Goal: Transaction & Acquisition: Book appointment/travel/reservation

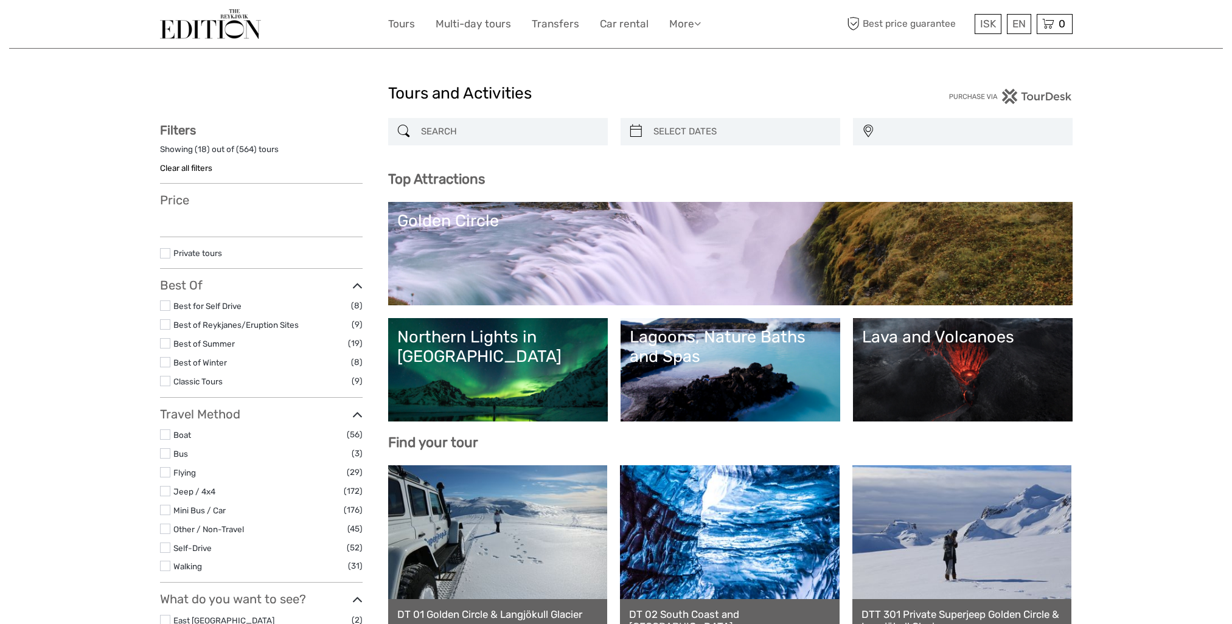
select select
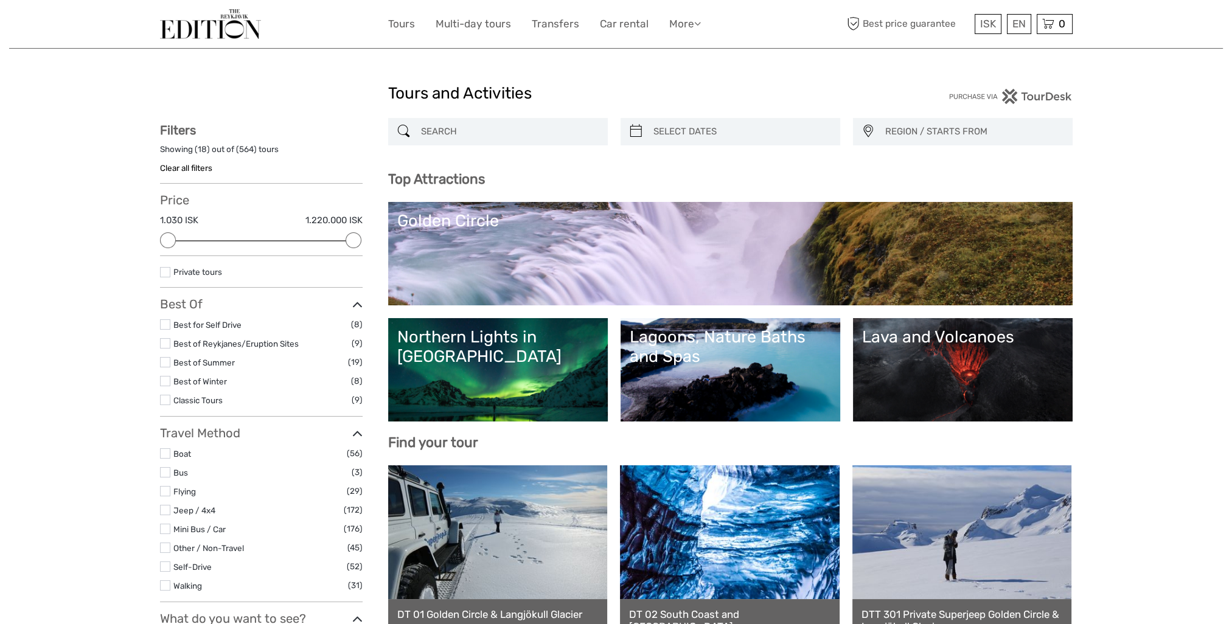
drag, startPoint x: 500, startPoint y: 145, endPoint x: 504, endPoint y: 132, distance: 13.5
click at [500, 145] on div "REGION / STARTS FROM Capital Region East North Northeast Reykjanes / Keflavík S…" at bounding box center [730, 138] width 685 height 40
click at [504, 132] on input "search" at bounding box center [509, 131] width 186 height 21
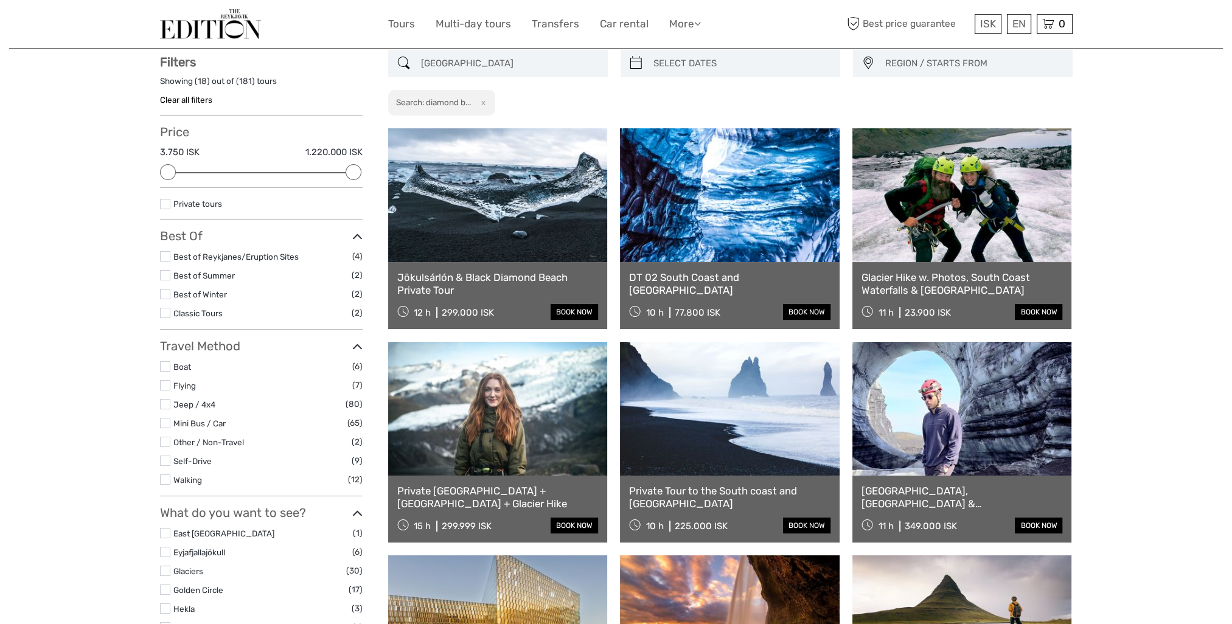
scroll to position [69, 0]
type input "diamond beach"
click at [533, 207] on link at bounding box center [498, 195] width 220 height 134
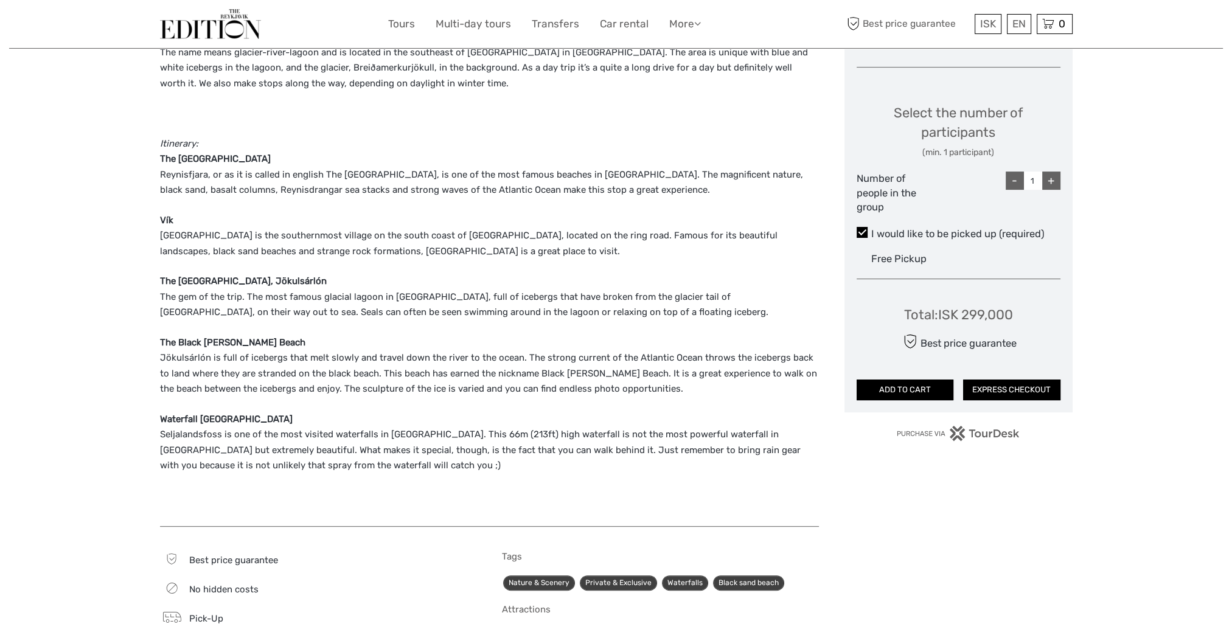
scroll to position [730, 0]
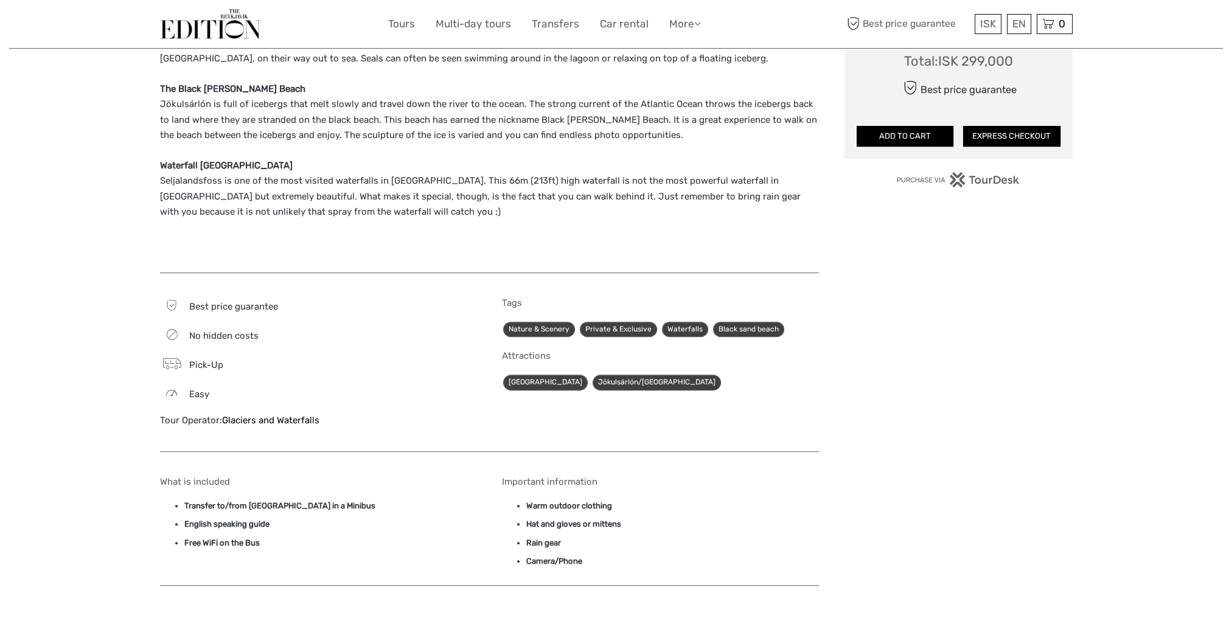
drag, startPoint x: 335, startPoint y: 420, endPoint x: 219, endPoint y: 428, distance: 116.5
click at [219, 428] on div "Best price guarantee No hidden costs Pick-Up Easy Tour Operator: Glaciers and W…" at bounding box center [318, 369] width 317 height 142
copy div "Glaciers and Waterfalls"
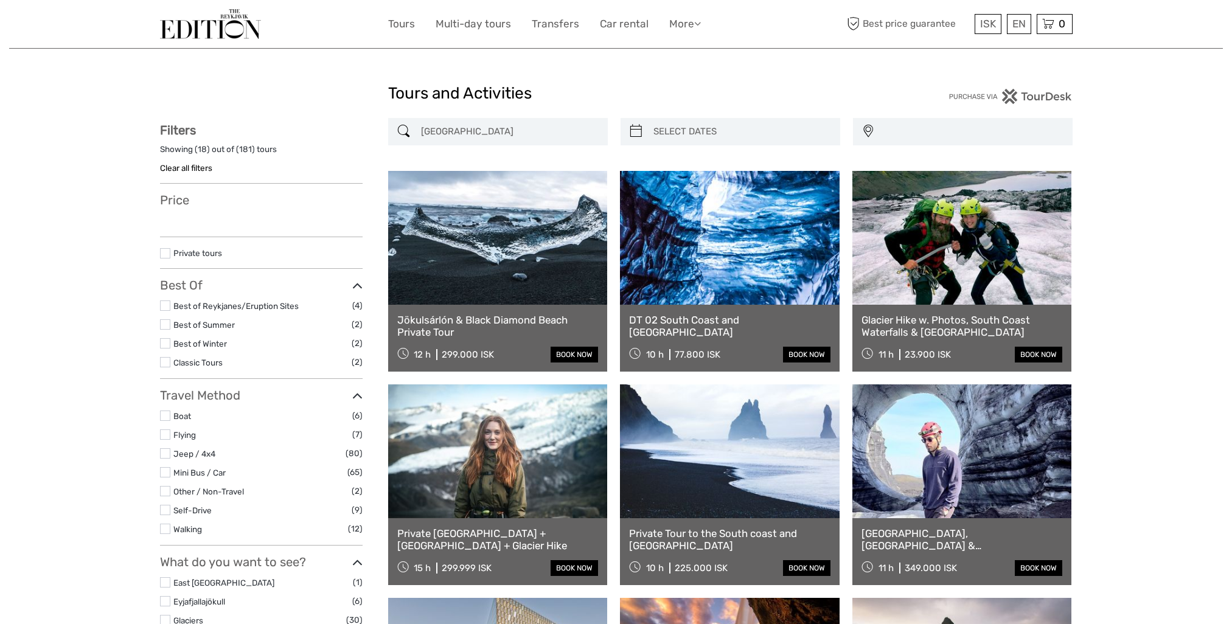
select select
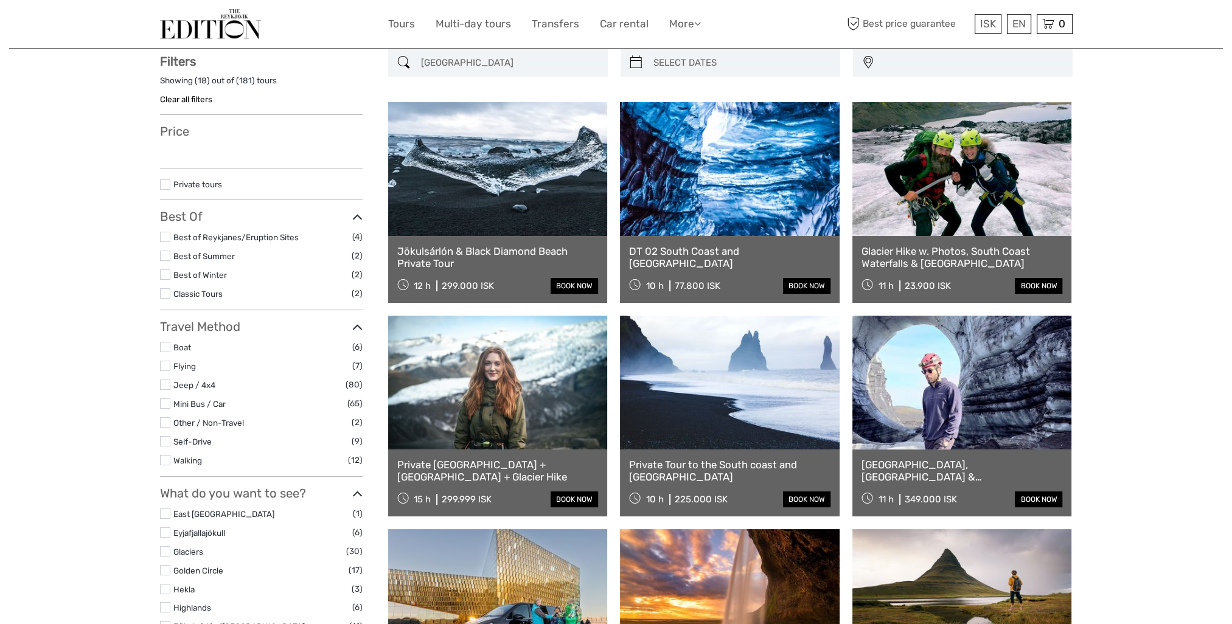
select select
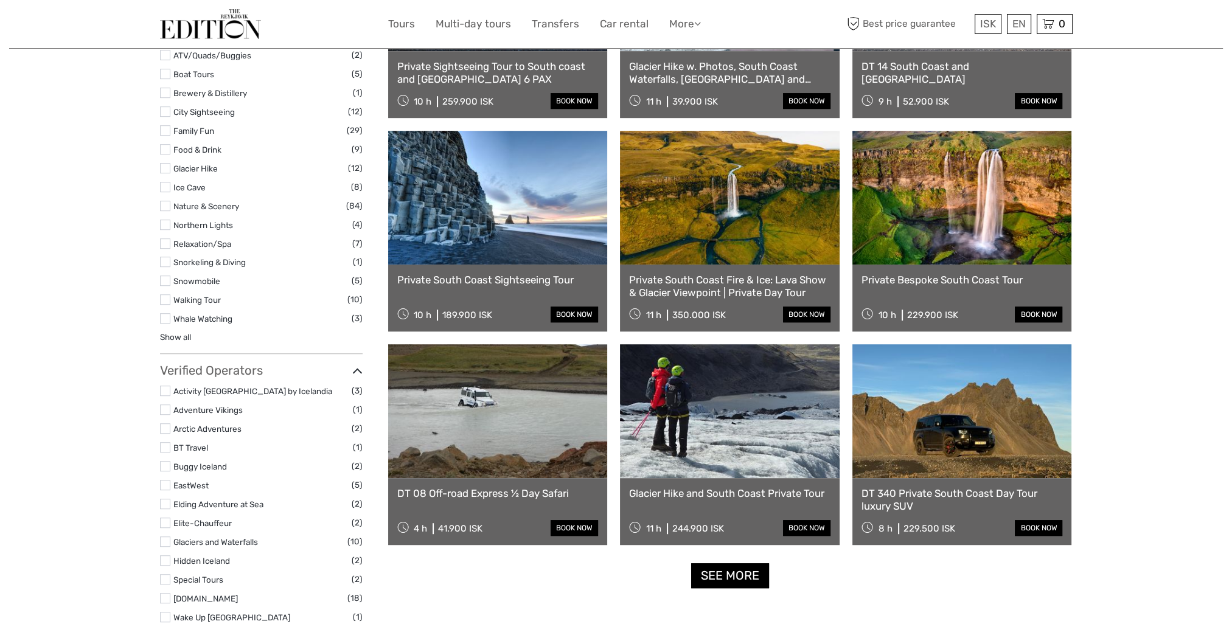
scroll to position [921, 0]
click at [735, 577] on link "See more" at bounding box center [730, 575] width 78 height 25
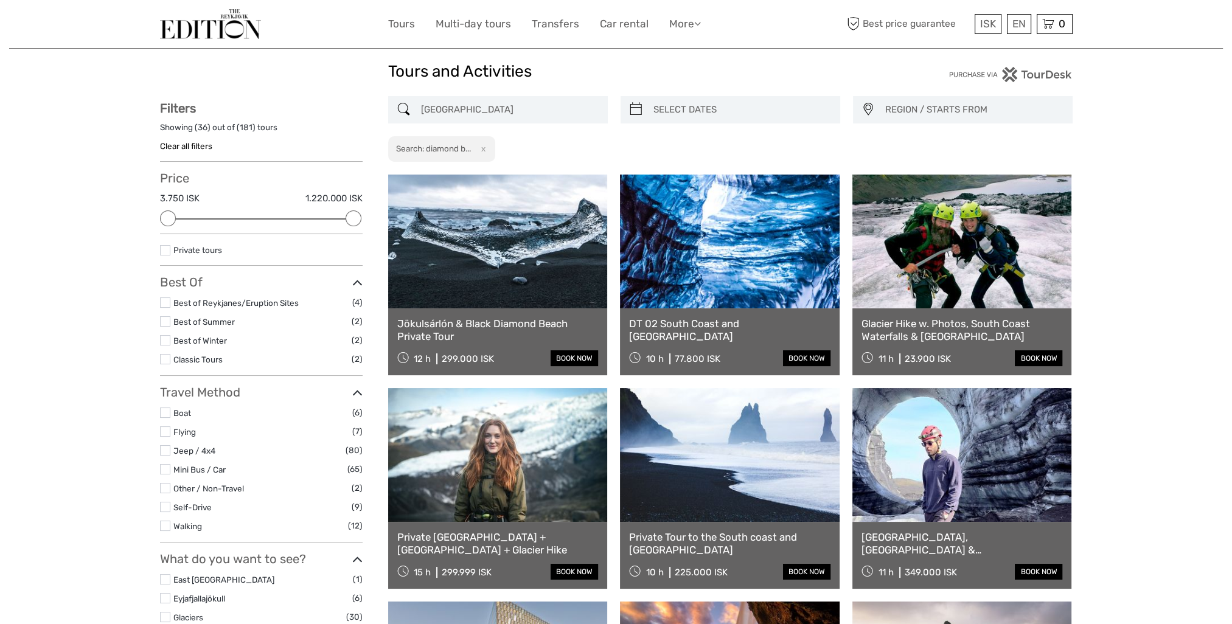
scroll to position [8, 0]
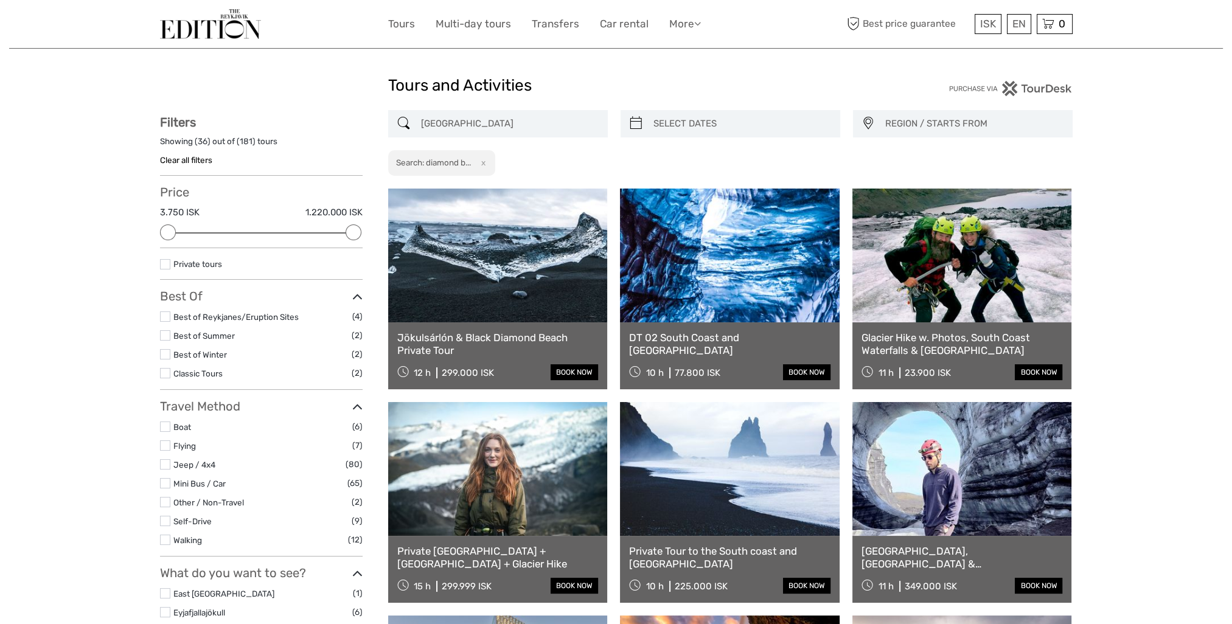
click at [537, 264] on link at bounding box center [498, 256] width 220 height 134
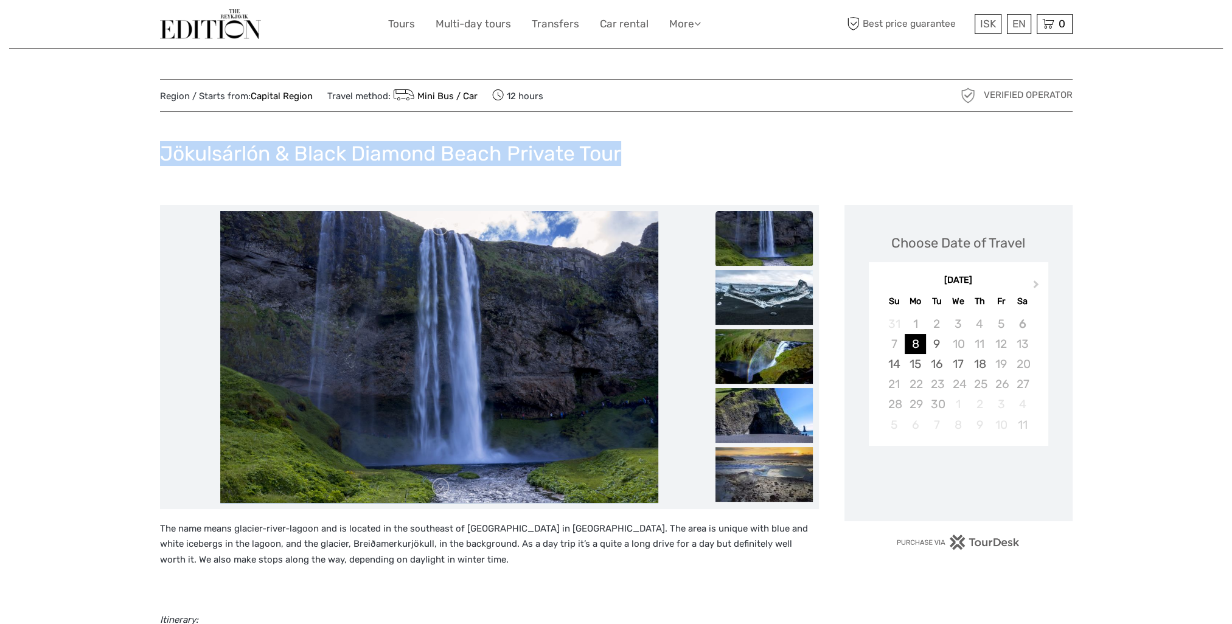
drag, startPoint x: 627, startPoint y: 155, endPoint x: 159, endPoint y: 164, distance: 468.0
copy h1 "Jökulsárlón & Black Diamond Beach Private Tour"
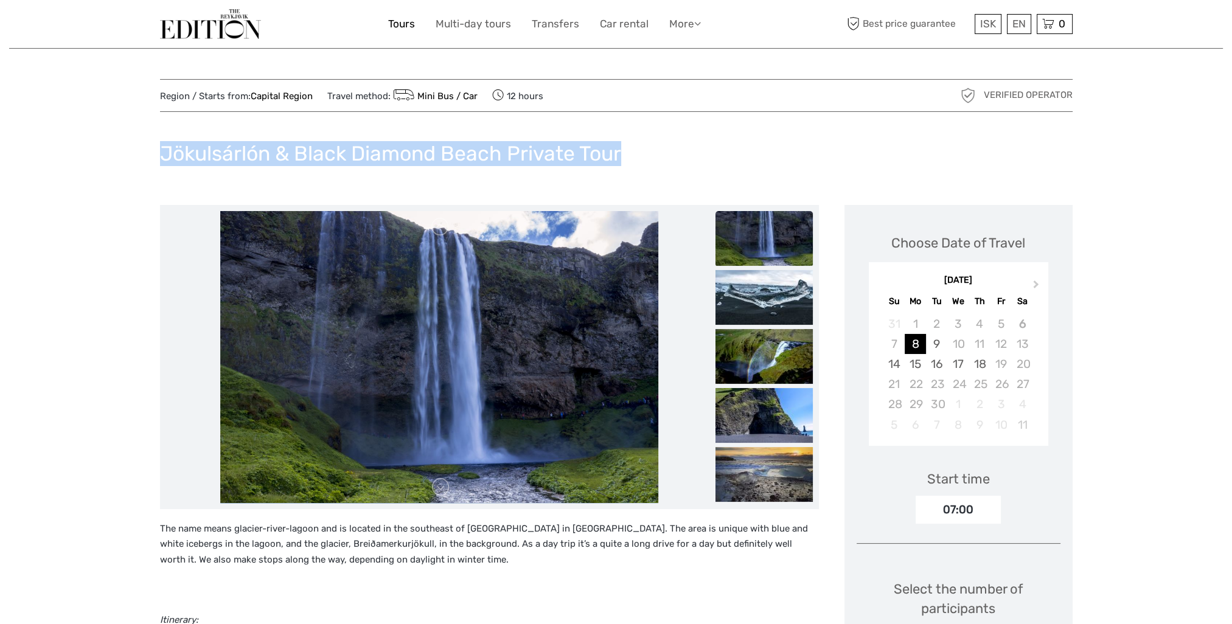
click at [410, 29] on link "Tours" at bounding box center [401, 24] width 27 height 18
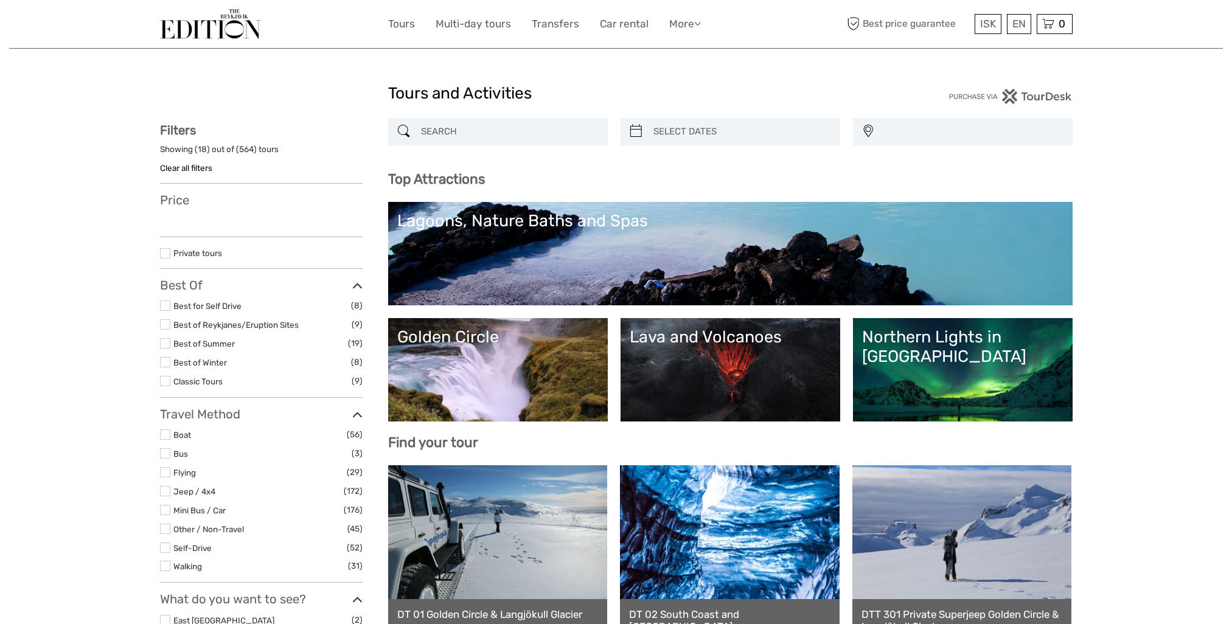
select select
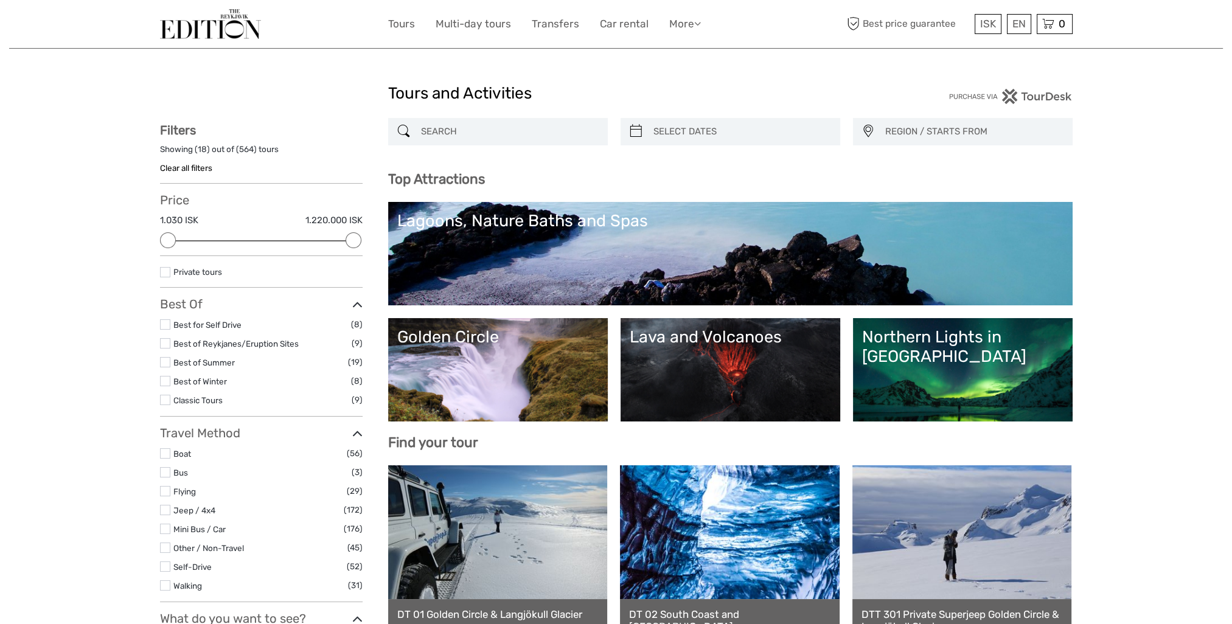
click at [492, 125] on input "search" at bounding box center [509, 131] width 186 height 21
paste input "DT 11 Jökulsárlón Day Tour"
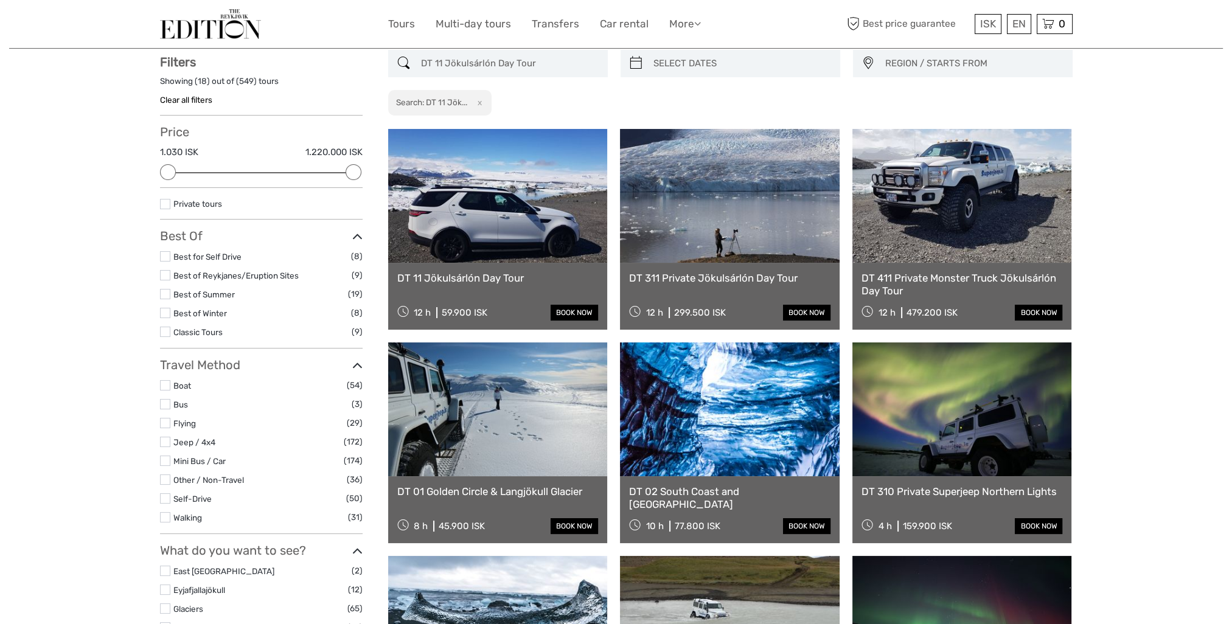
scroll to position [69, 0]
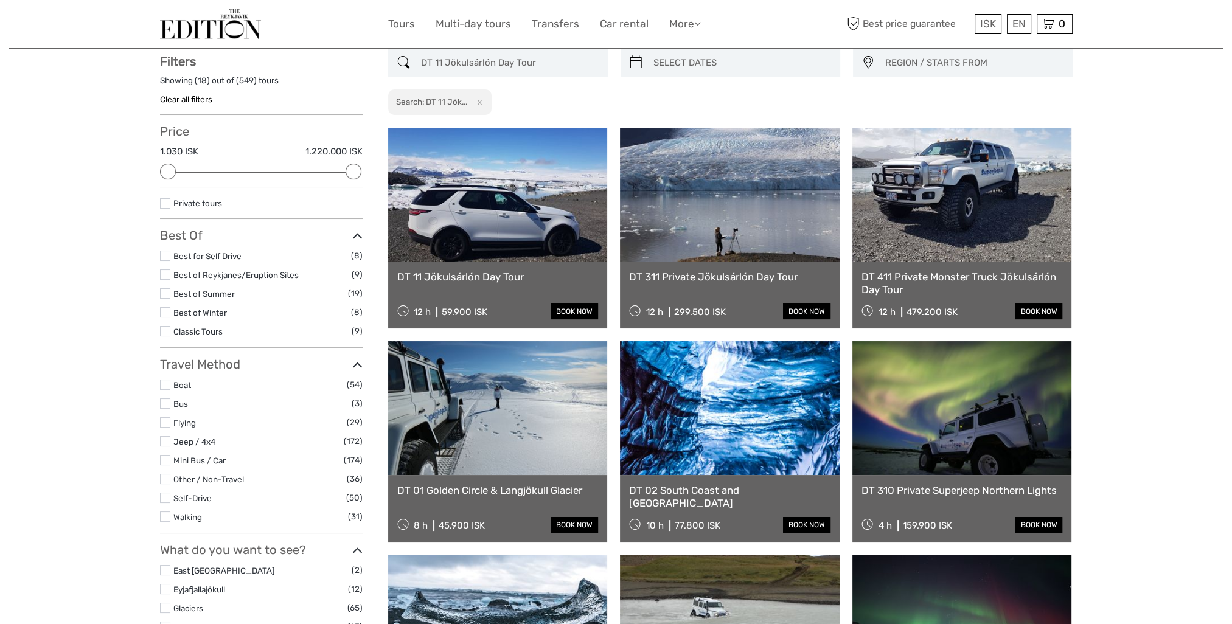
type input "DT 11 Jökulsárlón Day Tour"
click at [534, 219] on link at bounding box center [498, 195] width 220 height 134
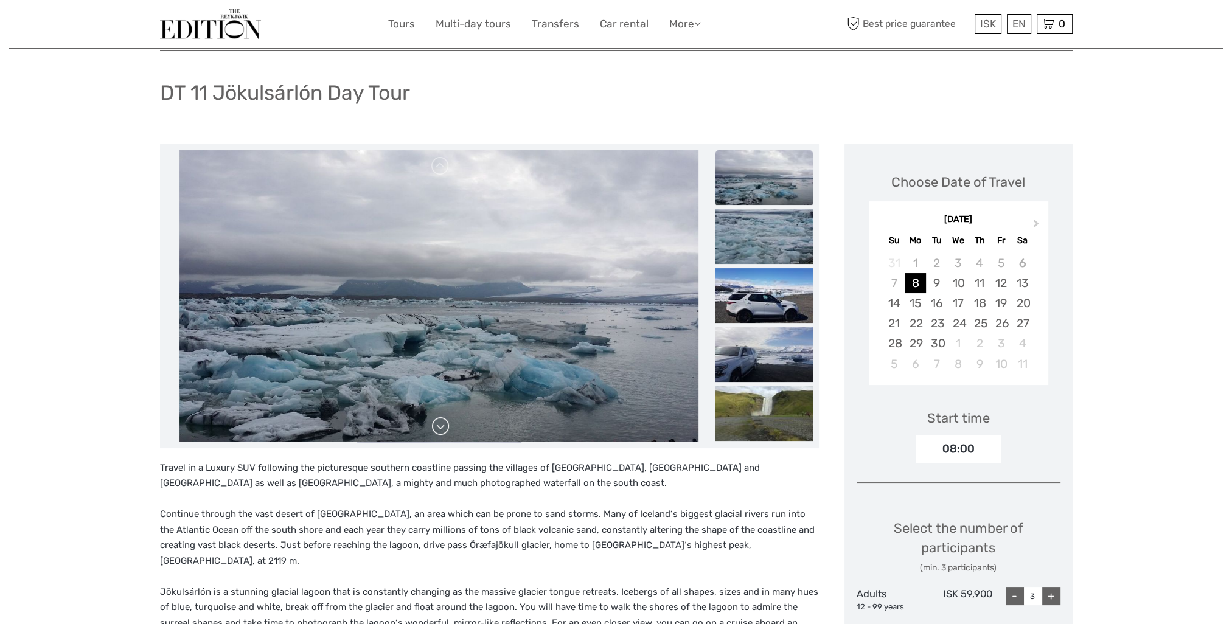
click at [444, 420] on link at bounding box center [440, 426] width 19 height 19
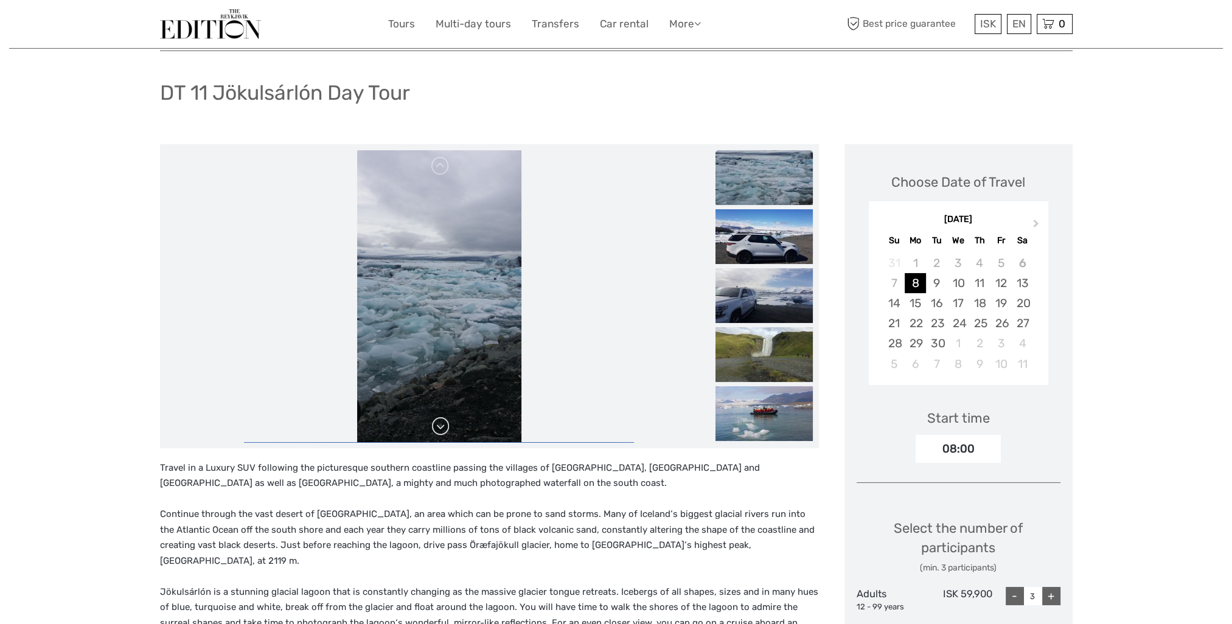
click at [444, 420] on link at bounding box center [440, 426] width 19 height 19
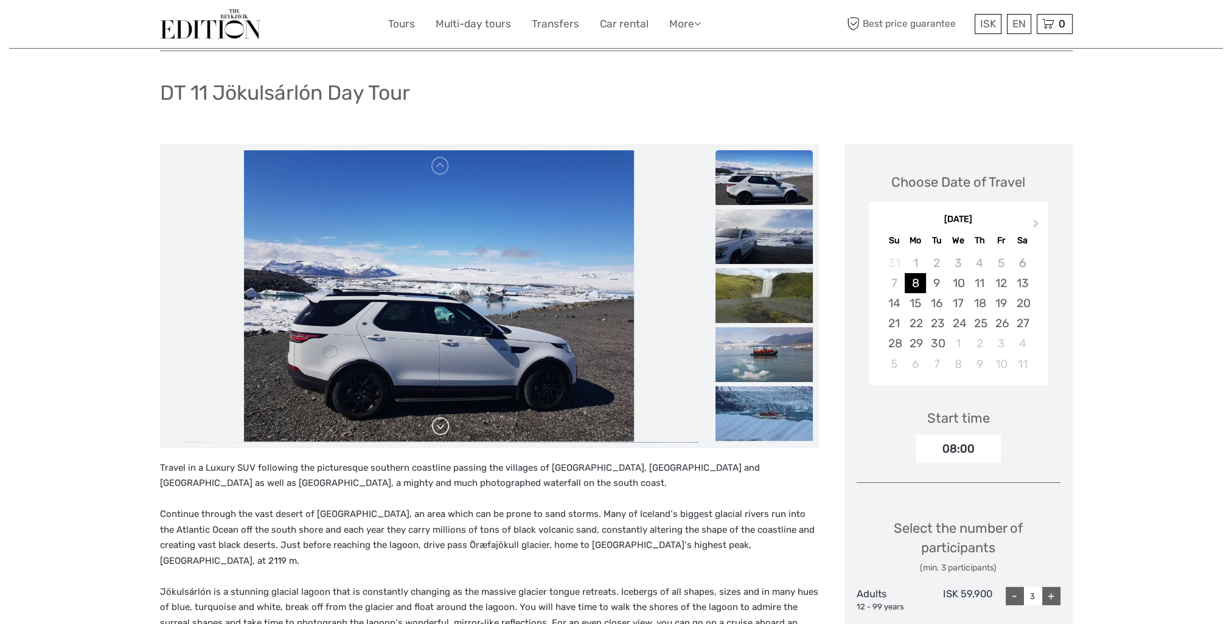
click at [444, 420] on link at bounding box center [440, 426] width 19 height 19
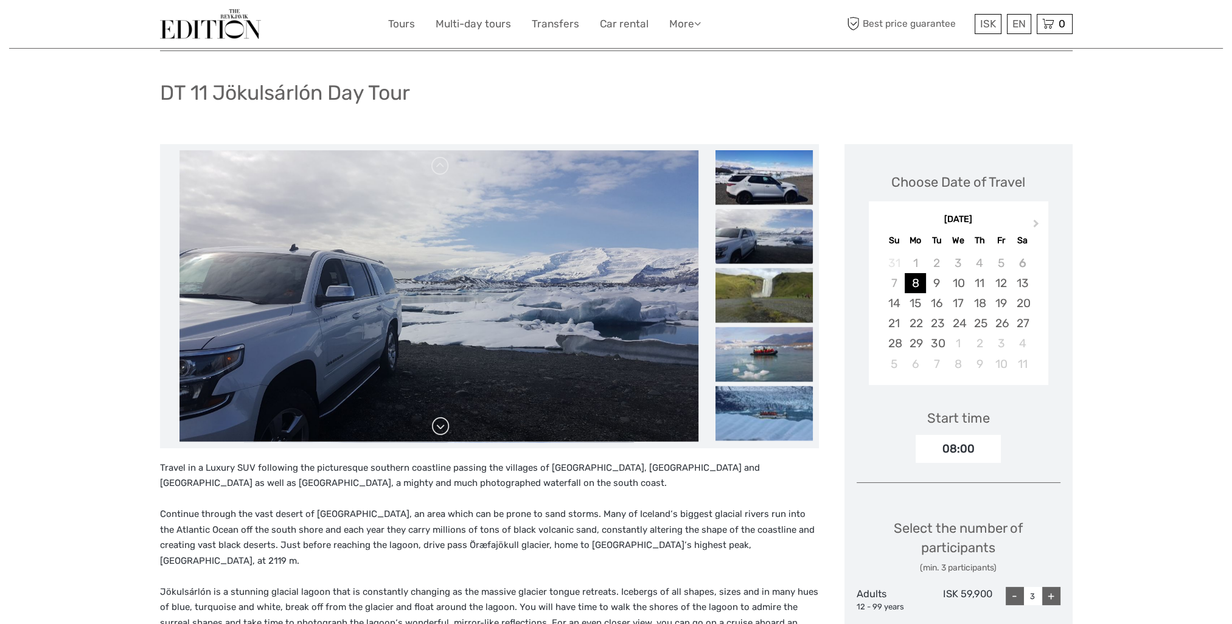
click at [444, 420] on link at bounding box center [440, 426] width 19 height 19
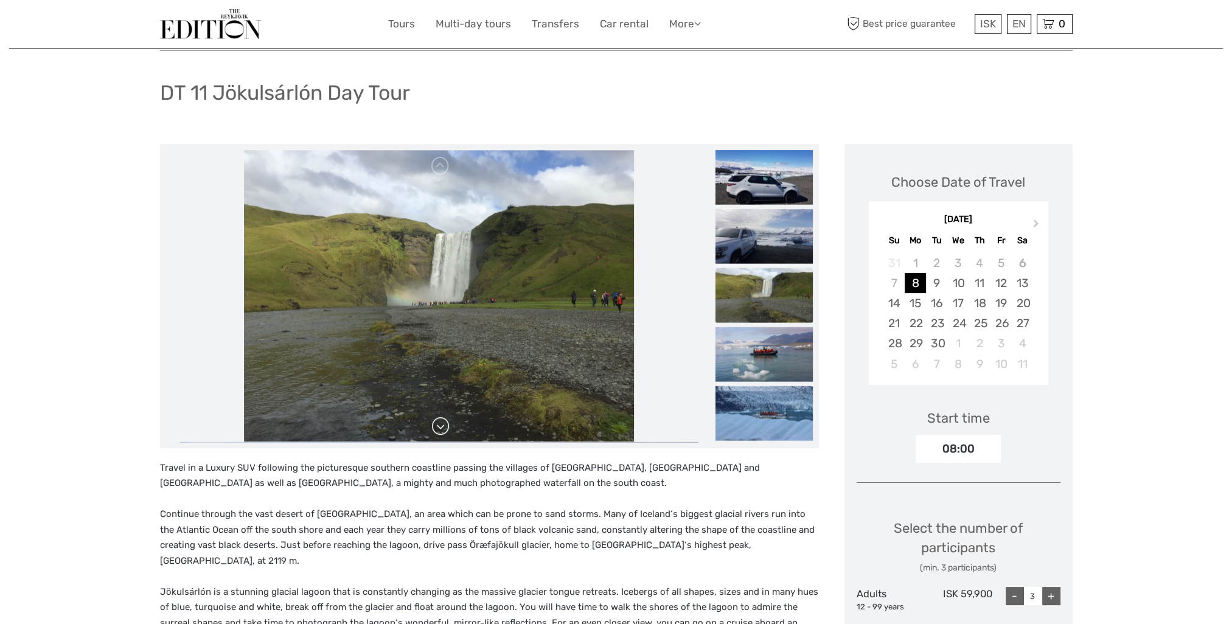
click at [444, 420] on link at bounding box center [440, 426] width 19 height 19
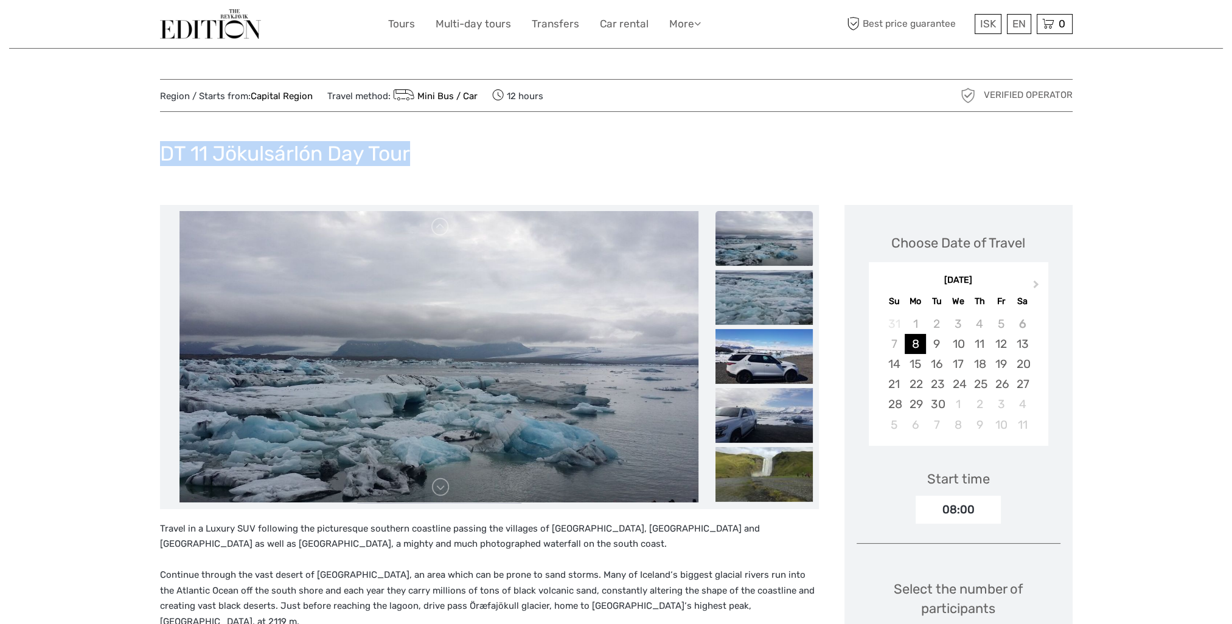
drag, startPoint x: 455, startPoint y: 159, endPoint x: 162, endPoint y: 158, distance: 292.1
click at [162, 158] on div "DT 11 Jökulsárlón Day Tour" at bounding box center [616, 158] width 913 height 44
copy h1 "DT 11 Jökulsárlón Day Tour"
click at [249, 173] on div "DT 11 Jökulsárlón Day Tour" at bounding box center [616, 158] width 913 height 44
drag, startPoint x: 411, startPoint y: 152, endPoint x: 213, endPoint y: 147, distance: 198.4
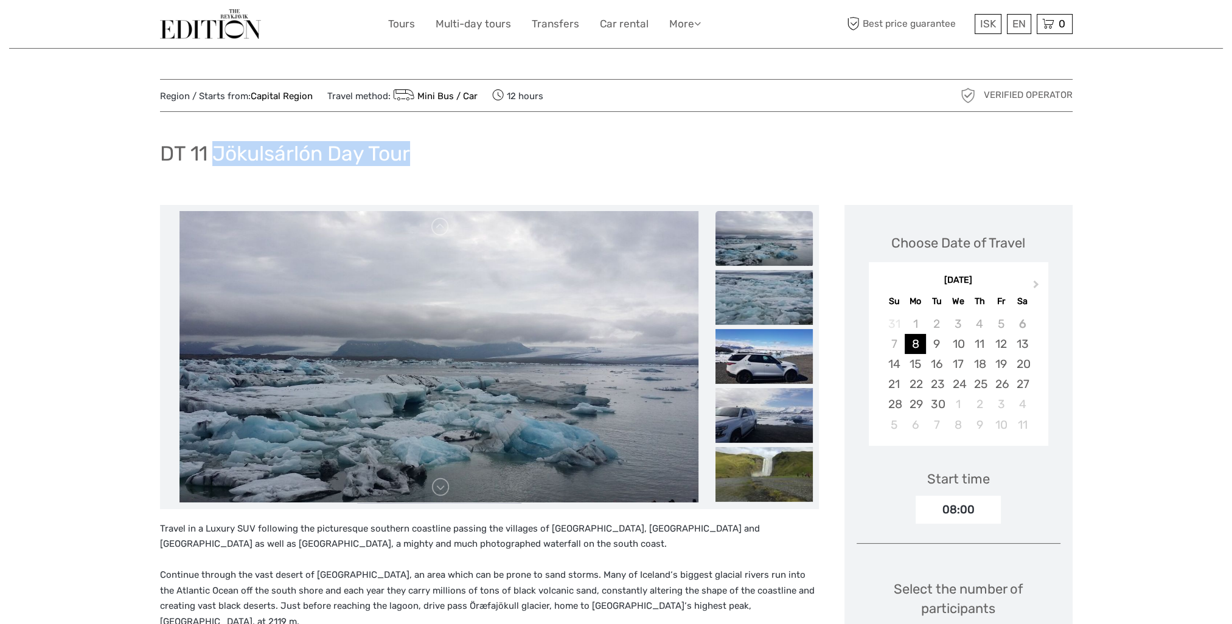
click at [213, 147] on div "DT 11 Jökulsárlón Day Tour" at bounding box center [616, 158] width 913 height 44
copy h1 "Jökulsárlón Day Tour"
